Goal: Ask a question: Seek information or help from site administrators or community

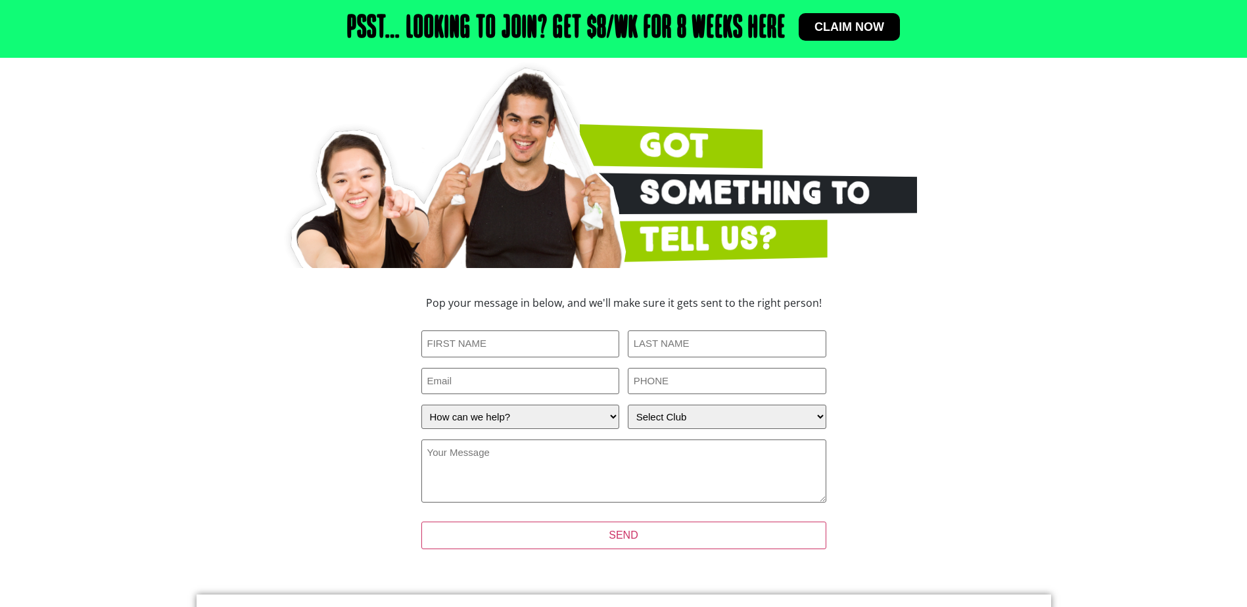
scroll to position [131, 0]
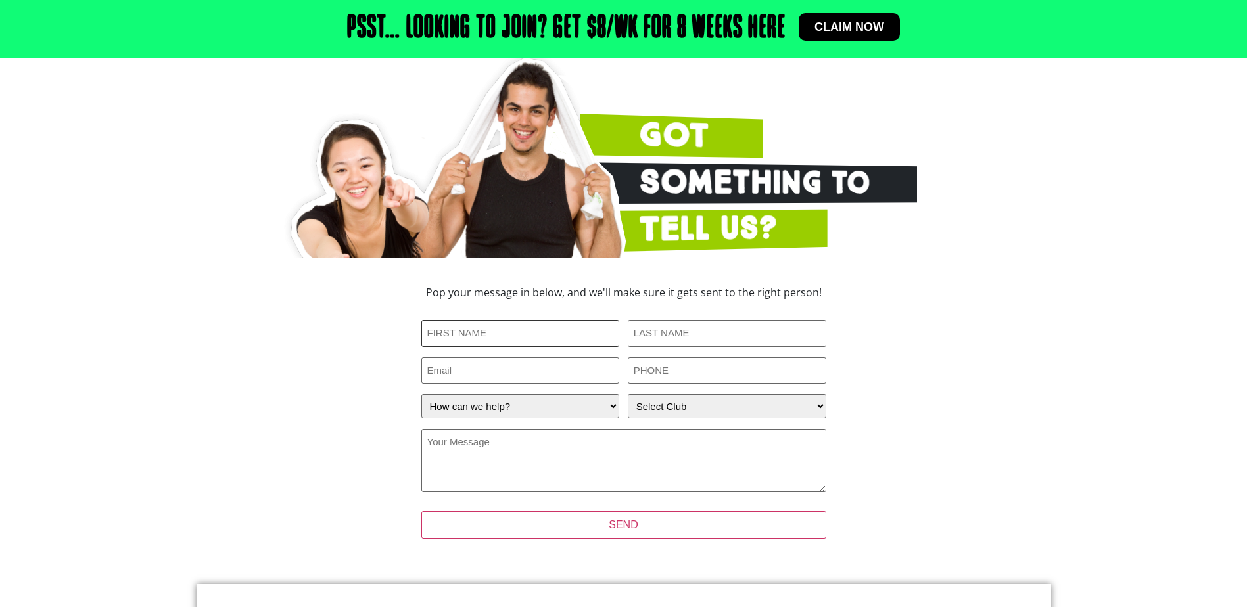
click at [510, 329] on input "First Name (Required)" at bounding box center [520, 333] width 198 height 27
type input "Ruth"
type input "Campbell"
type input "datadame@yahoo.com"
type input "0414965223"
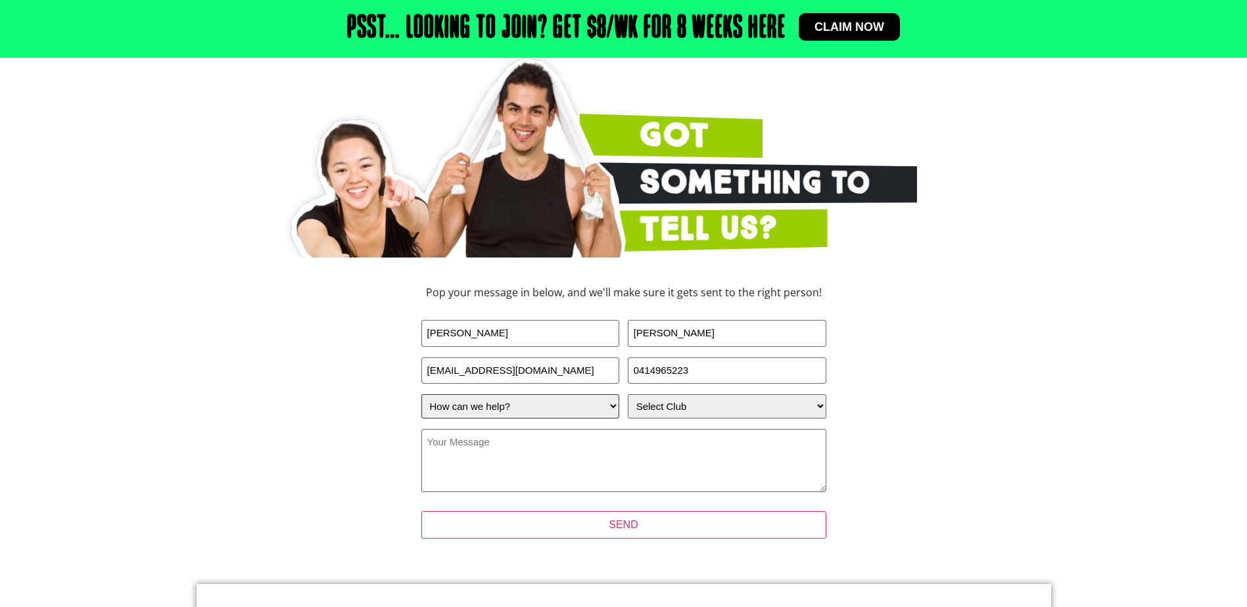
click at [531, 409] on select "How can we help? I have a question about joining I'm a current member who has a…" at bounding box center [520, 406] width 198 height 24
select select "I have a question about joining"
click at [421, 394] on select "How can we help? I have a question about joining I'm a current member who has a…" at bounding box center [520, 406] width 198 height 24
click at [670, 414] on select "Select Club Alexandra Hills Calamvale Coopers Plains Middle Park Oxenford Oxley…" at bounding box center [727, 406] width 198 height 24
click at [628, 394] on select "Select Club Alexandra Hills Calamvale Coopers Plains Middle Park Oxenford Oxley…" at bounding box center [727, 406] width 198 height 24
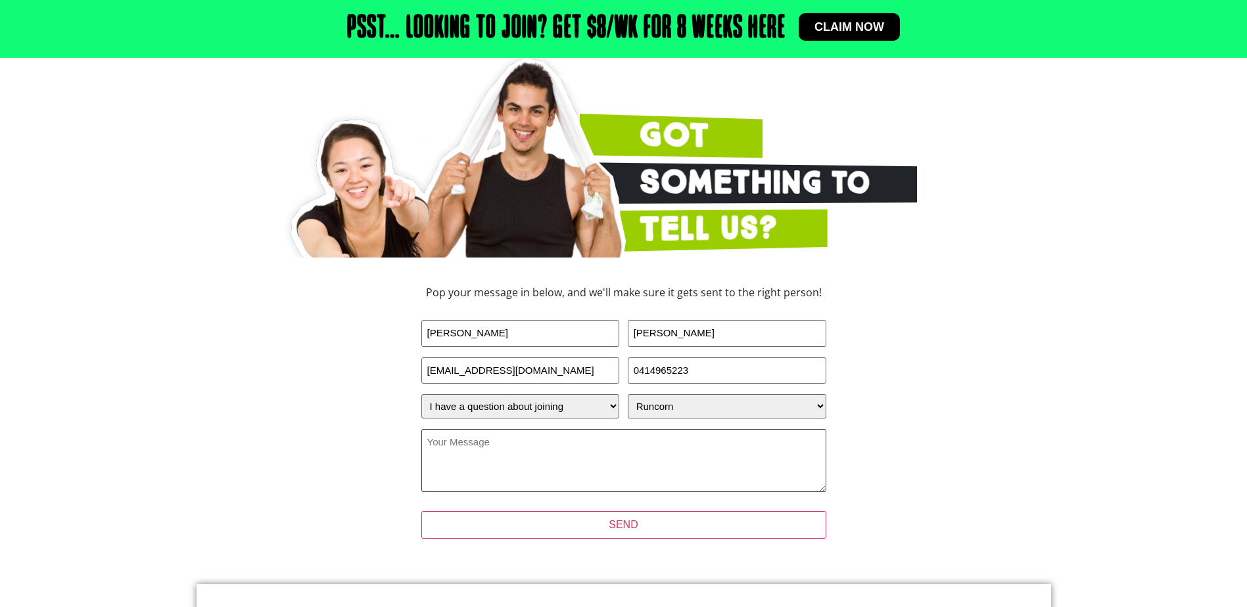
click at [623, 452] on textarea "Your Message (Required)" at bounding box center [623, 460] width 405 height 63
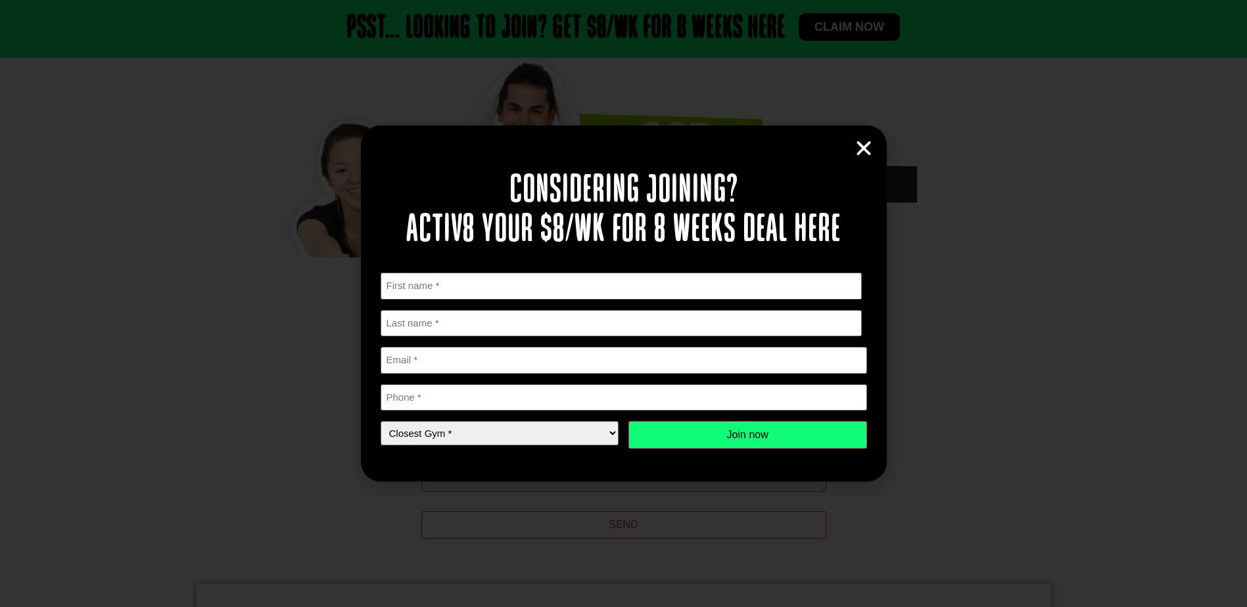
click at [863, 146] on icon "Close" at bounding box center [864, 149] width 20 height 20
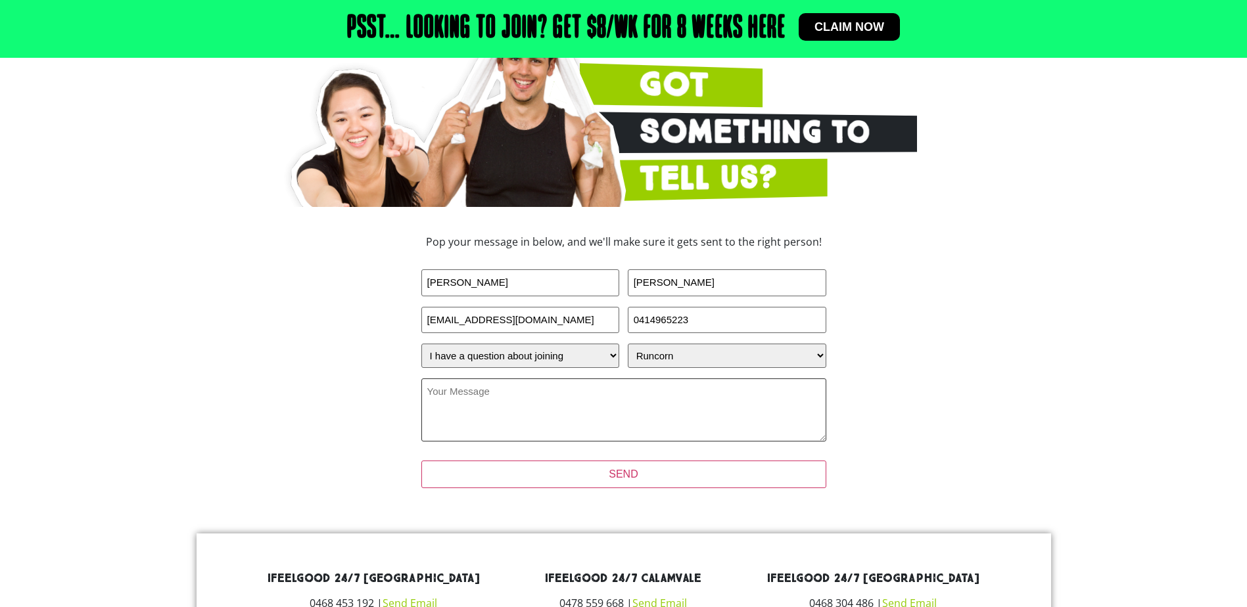
scroll to position [197, 0]
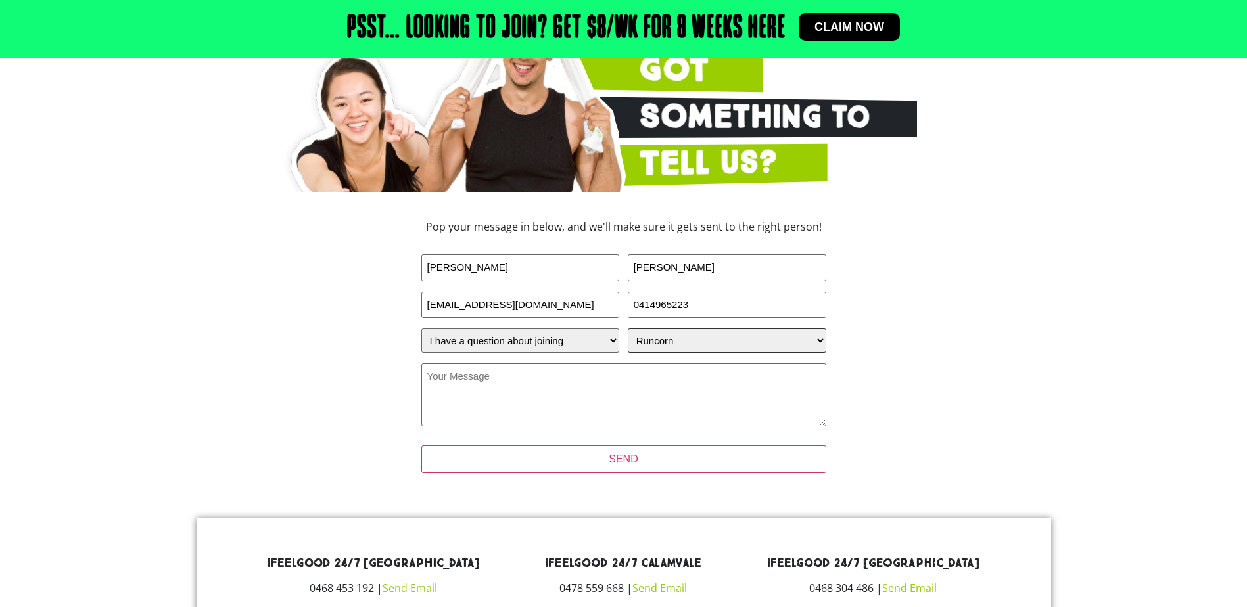
click at [669, 339] on select "Select Club Alexandra Hills Calamvale Coopers Plains Middle Park Oxenford Oxley…" at bounding box center [727, 341] width 198 height 24
select select "Calamvale"
click at [628, 329] on select "Select Club Alexandra Hills Calamvale Coopers Plains Middle Park Oxenford Oxley…" at bounding box center [727, 341] width 198 height 24
click at [597, 396] on textarea "Your Message (Required)" at bounding box center [623, 394] width 405 height 63
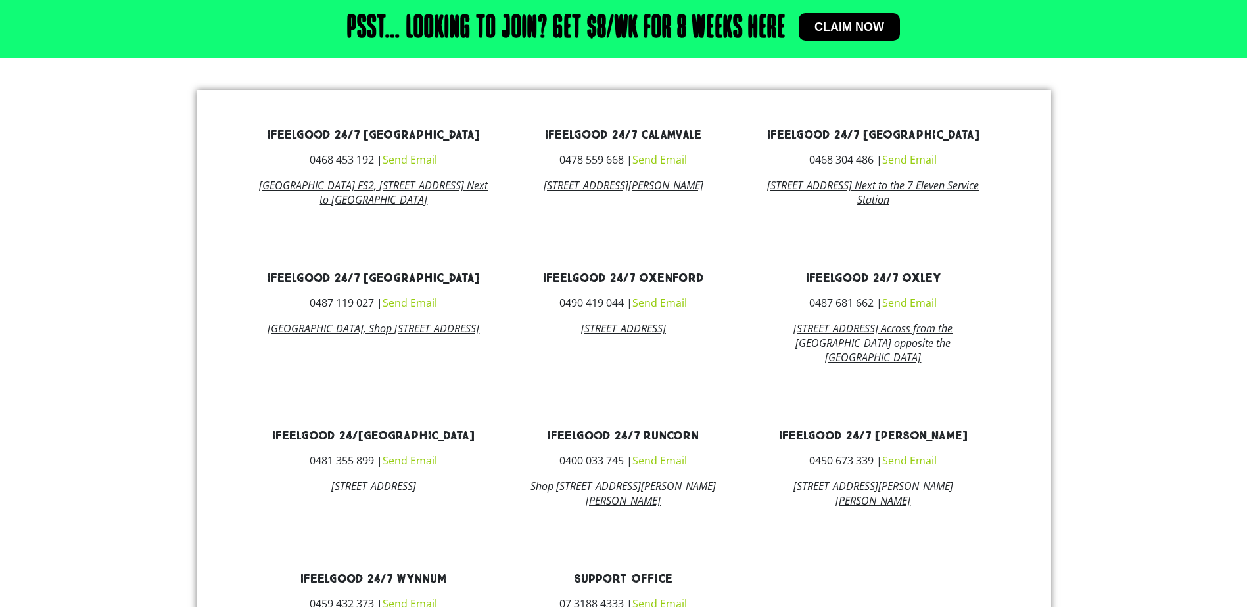
scroll to position [723, 0]
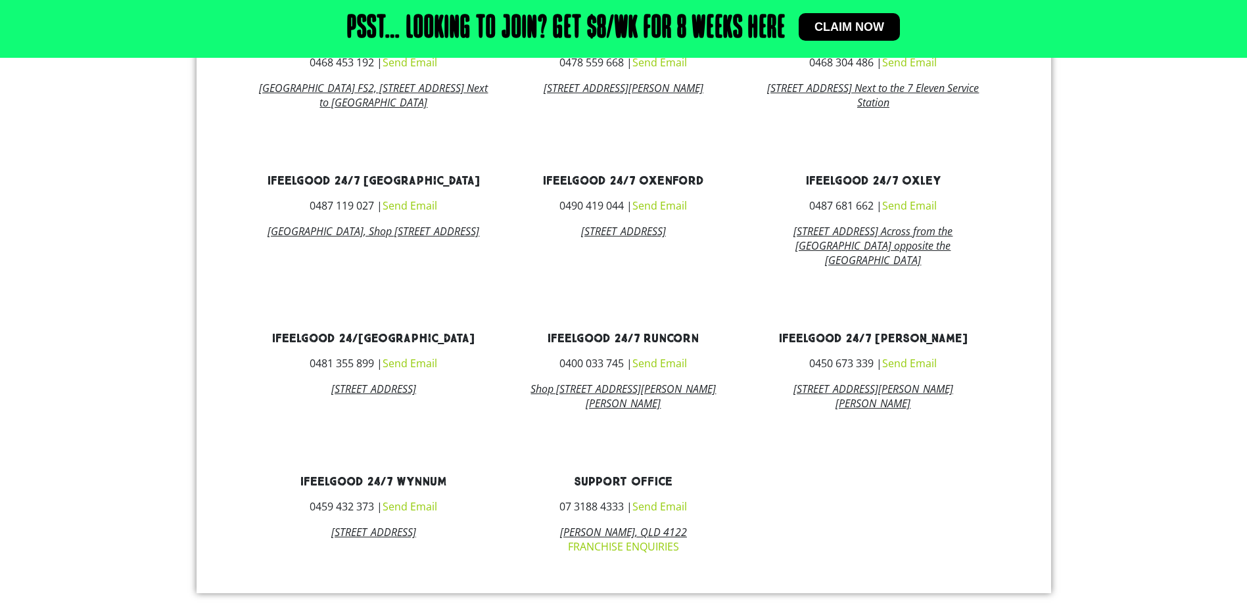
click at [582, 409] on link "Shop 6, Gowan Village Shopping Centre, 158 Gowan Rd, Runcorn Qld 4113" at bounding box center [622, 396] width 185 height 29
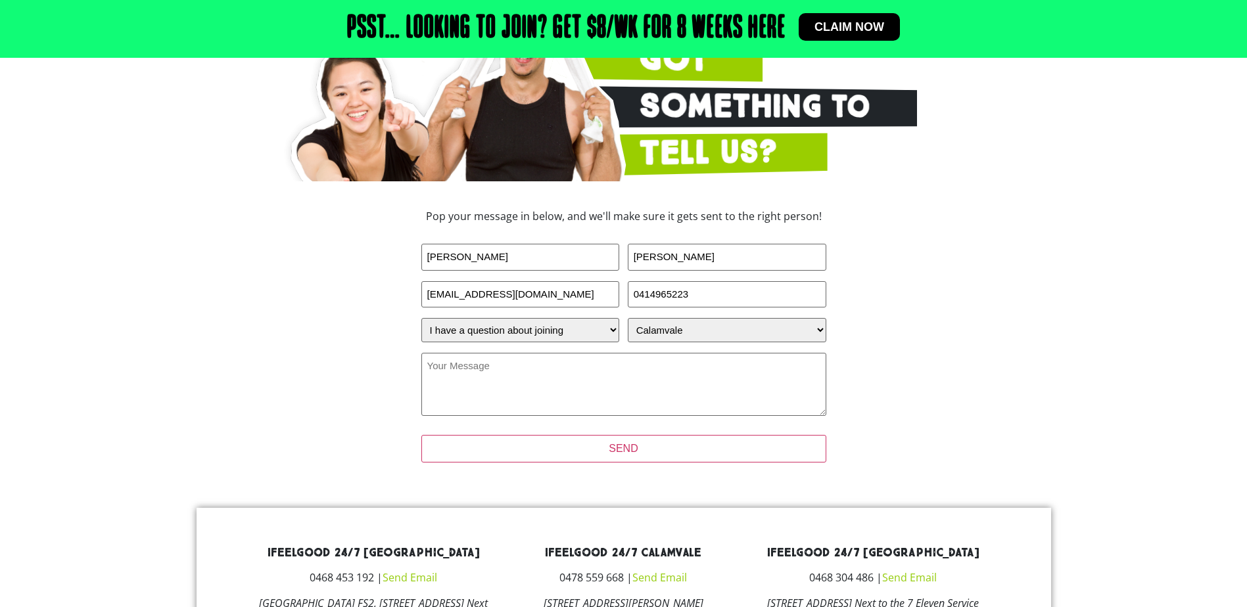
scroll to position [197, 0]
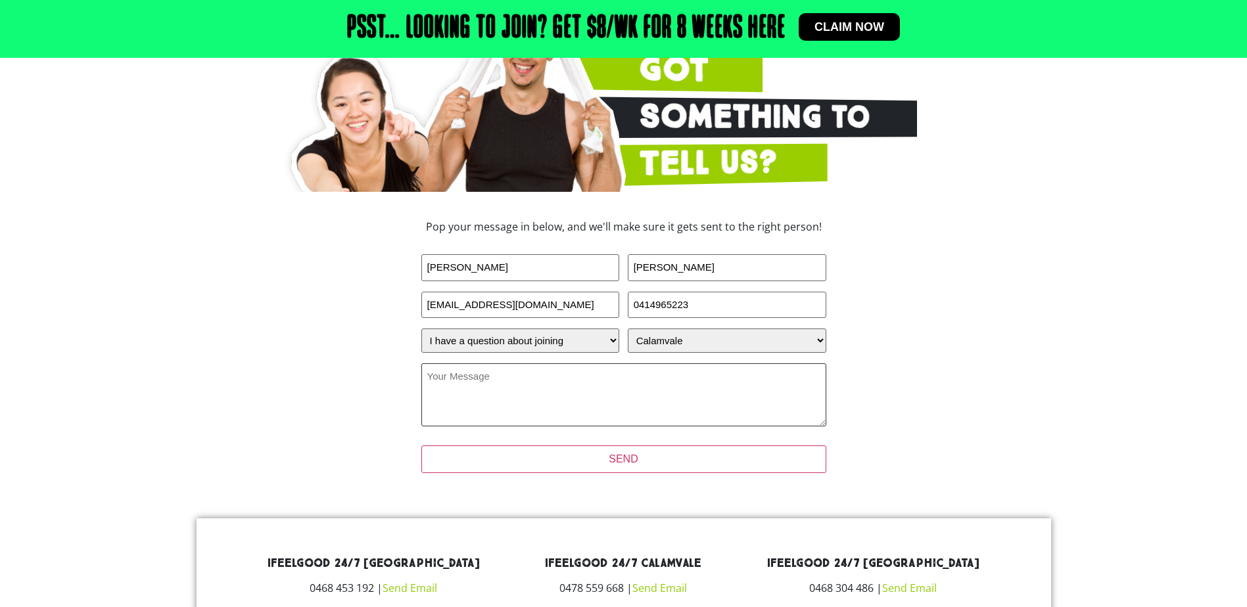
click at [636, 396] on textarea "Your Message (Required)" at bounding box center [623, 394] width 405 height 63
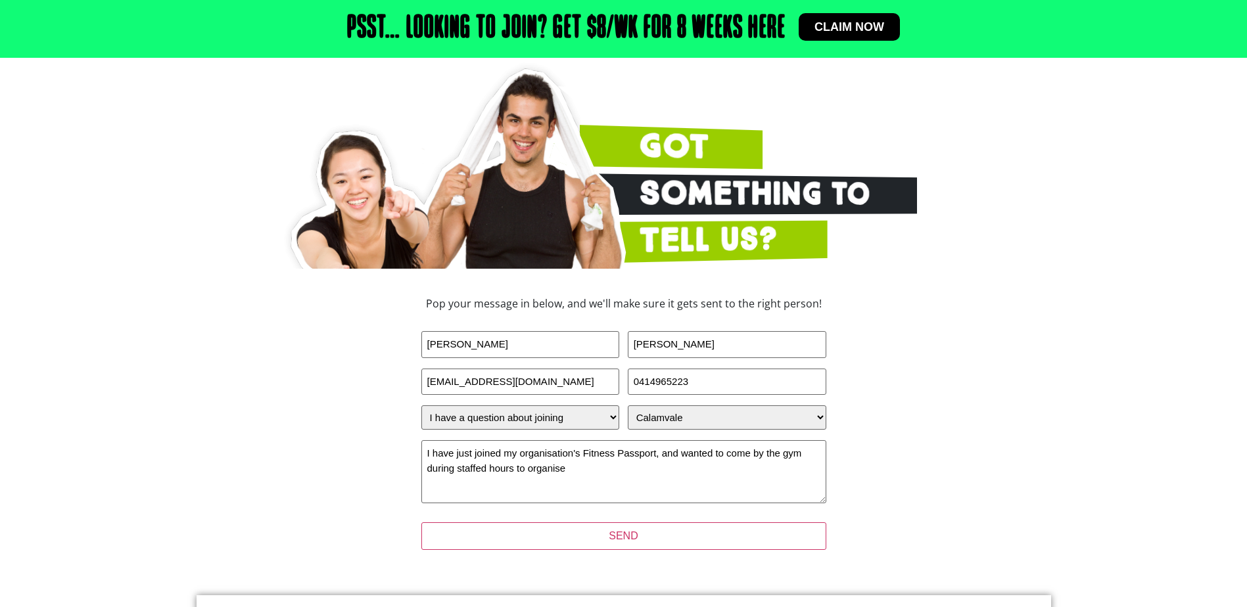
scroll to position [131, 0]
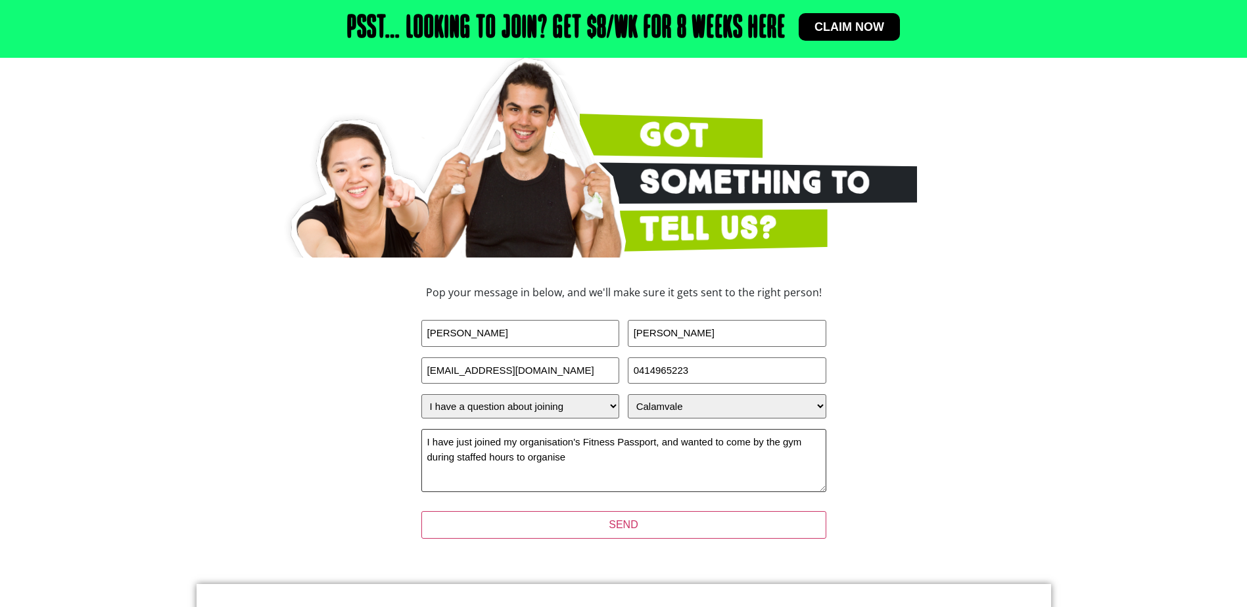
click at [630, 461] on textarea "I have just joined my organisation's Fitness Passport, and wanted to come by th…" at bounding box center [623, 460] width 405 height 63
type textarea "I have just joined my organisation's Fitness Passport, and wanted to come by th…"
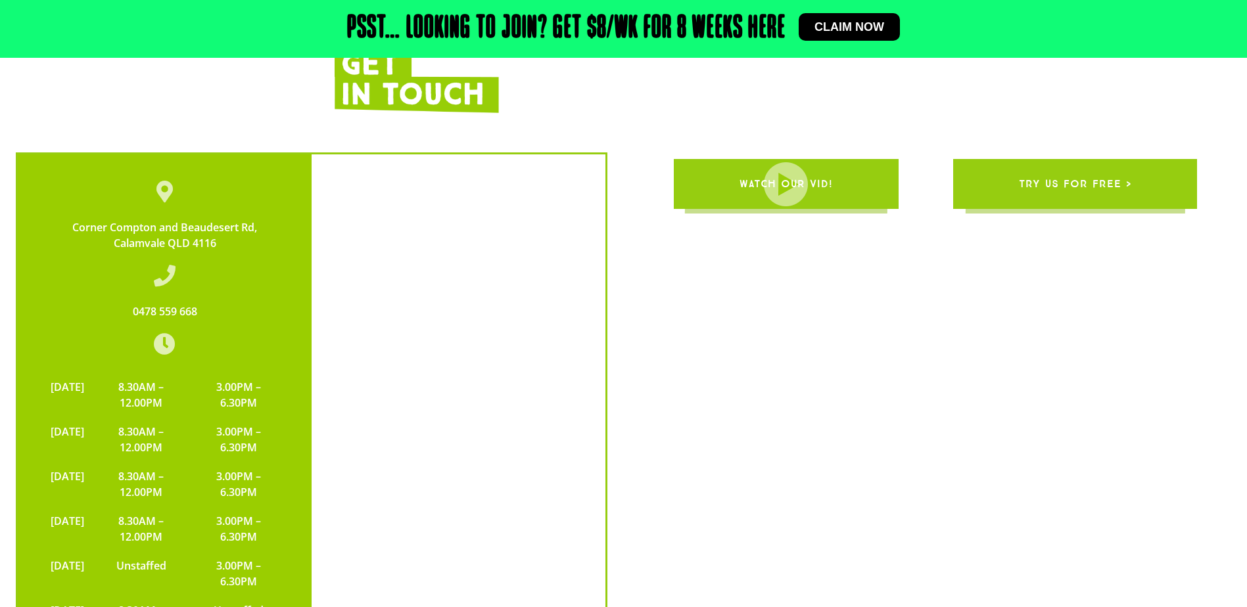
scroll to position [3089, 0]
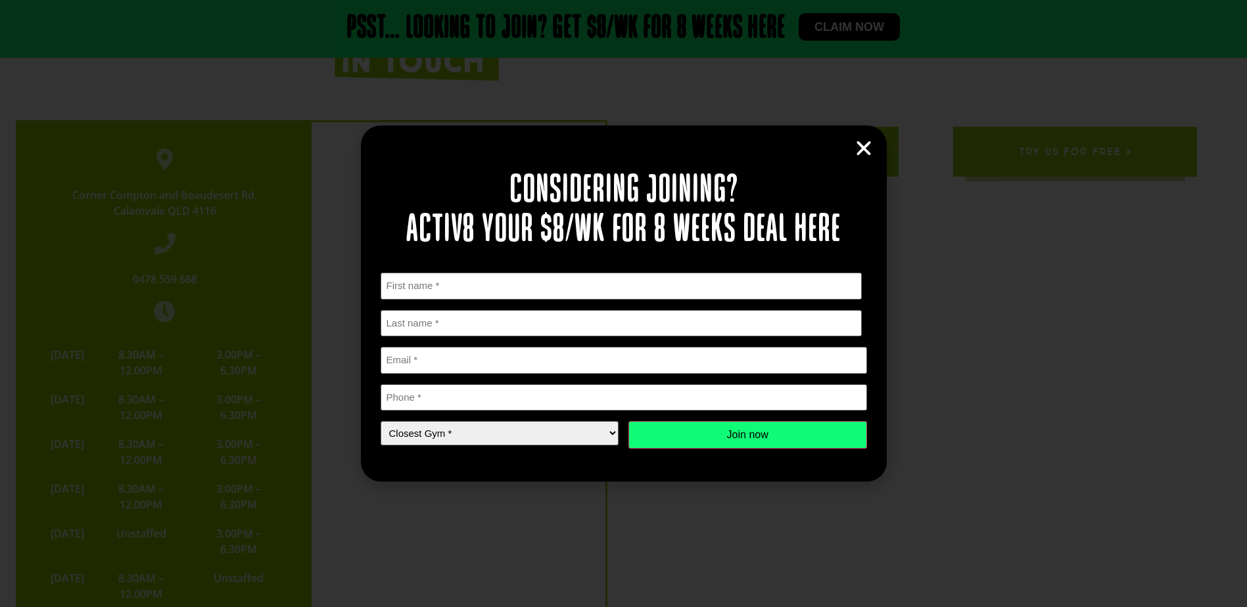
click at [861, 147] on icon "Close" at bounding box center [864, 149] width 20 height 20
